Goal: Check status: Check status

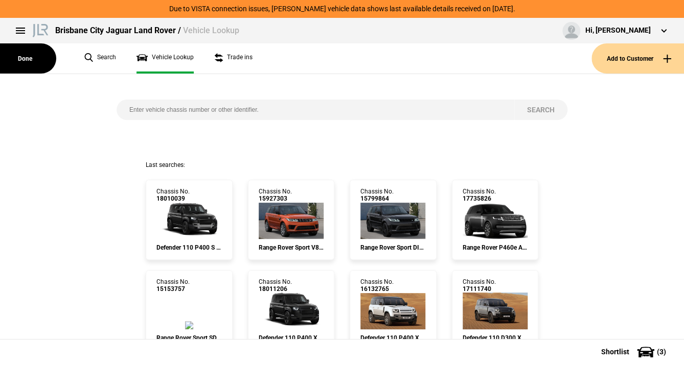
click at [139, 107] on input "search" at bounding box center [316, 110] width 398 height 20
type input "m2053298"
click at [531, 110] on button "Search" at bounding box center [540, 110] width 53 height 20
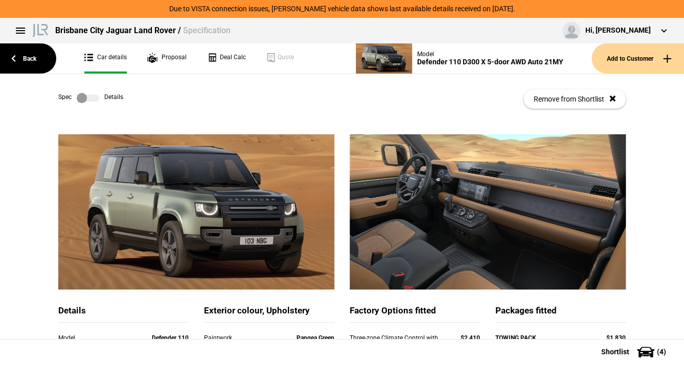
click at [89, 96] on label at bounding box center [88, 98] width 22 height 10
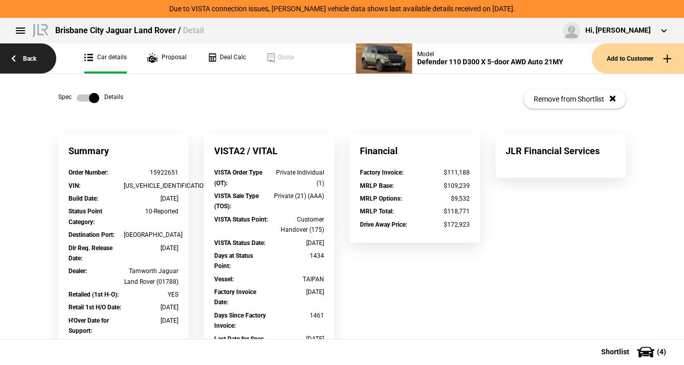
click at [23, 57] on link "Back" at bounding box center [28, 58] width 56 height 30
